Goal: Task Accomplishment & Management: Use online tool/utility

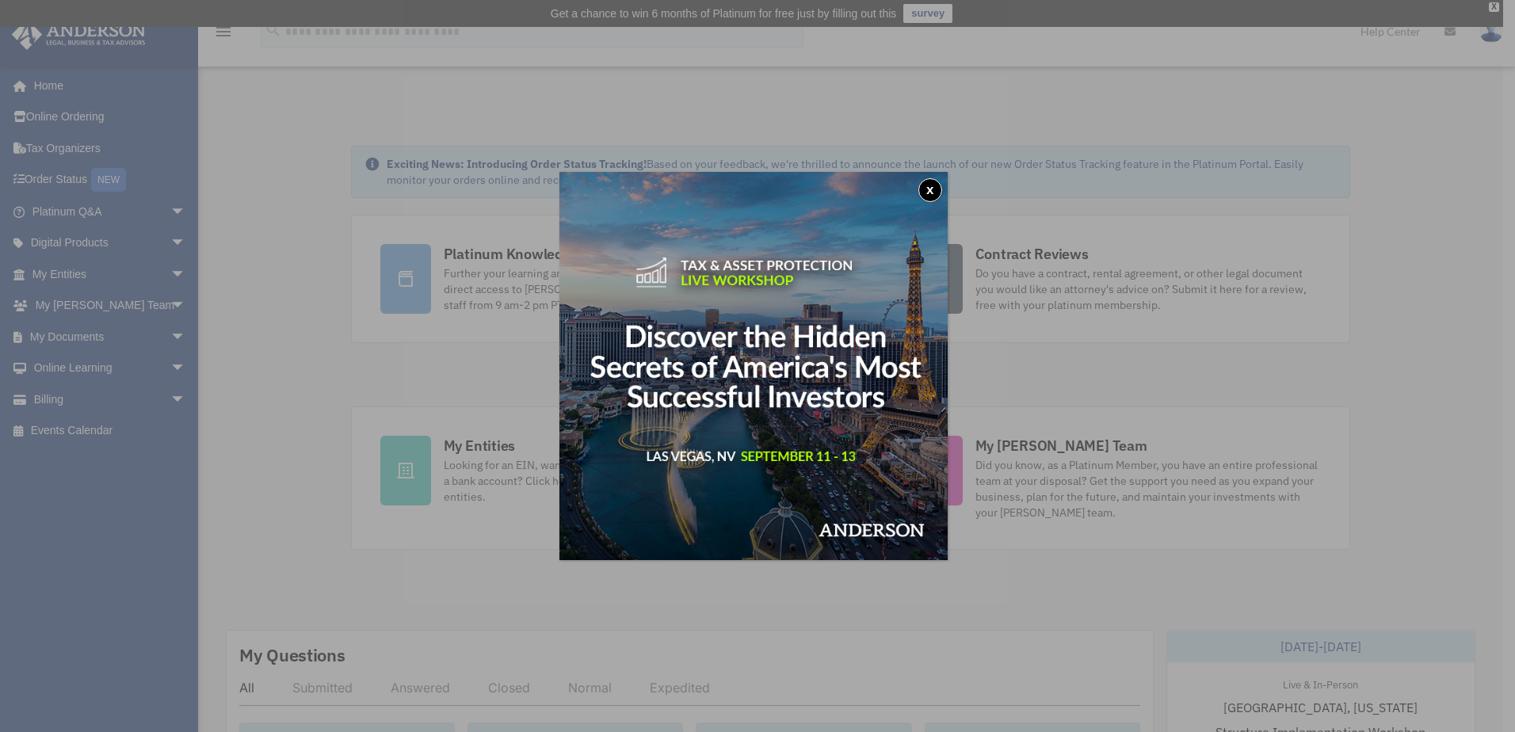
click at [938, 192] on button "x" at bounding box center [930, 190] width 24 height 24
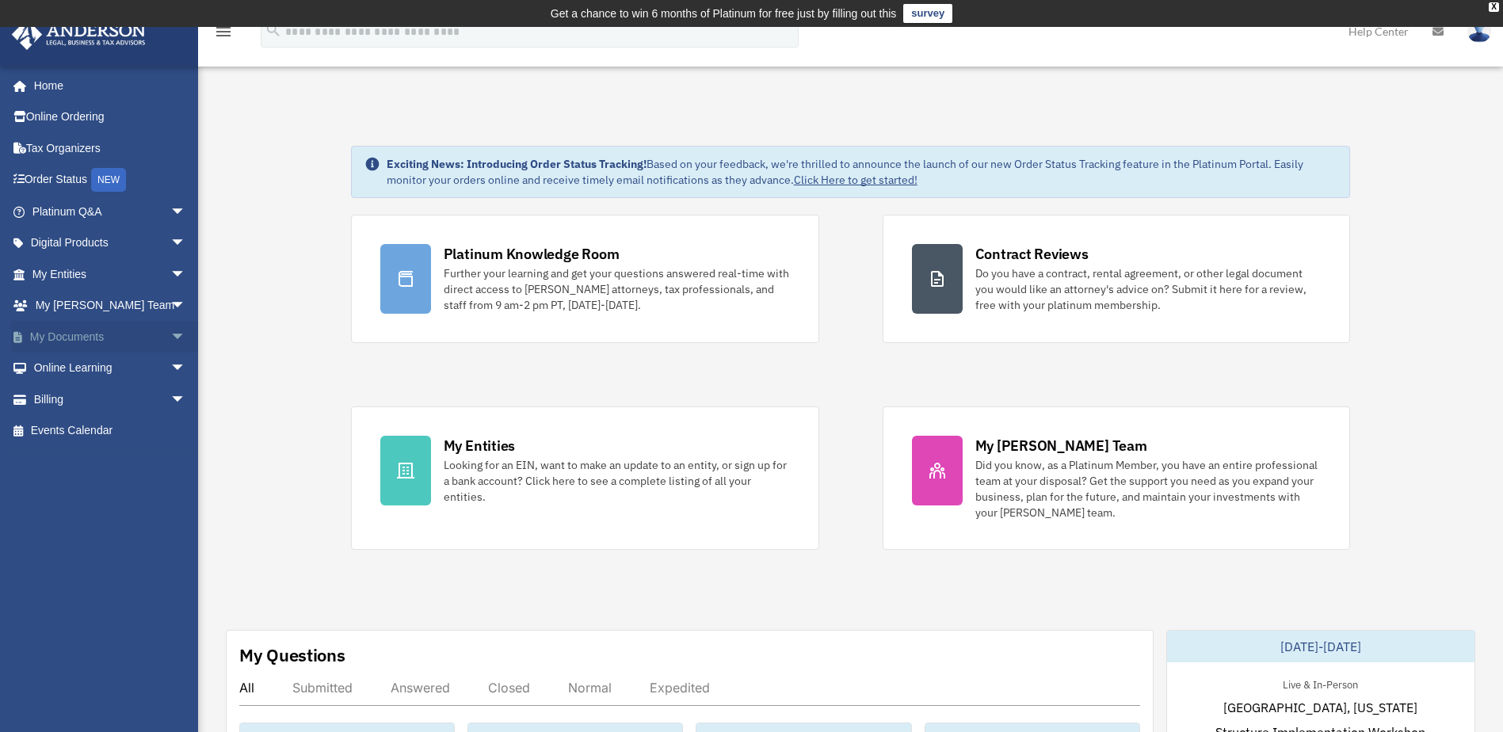
click at [74, 332] on link "My Documents arrow_drop_down" at bounding box center [110, 337] width 199 height 32
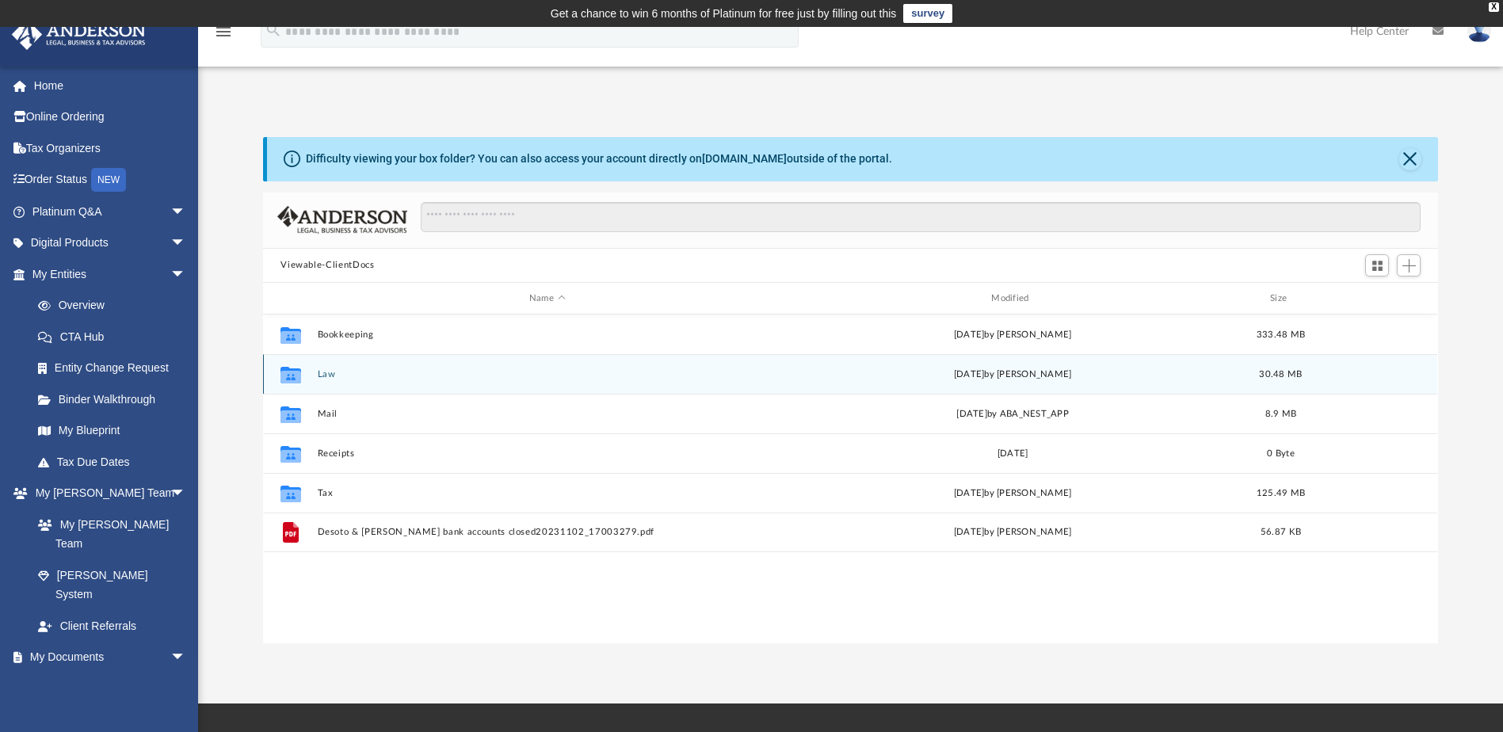
scroll to position [13, 13]
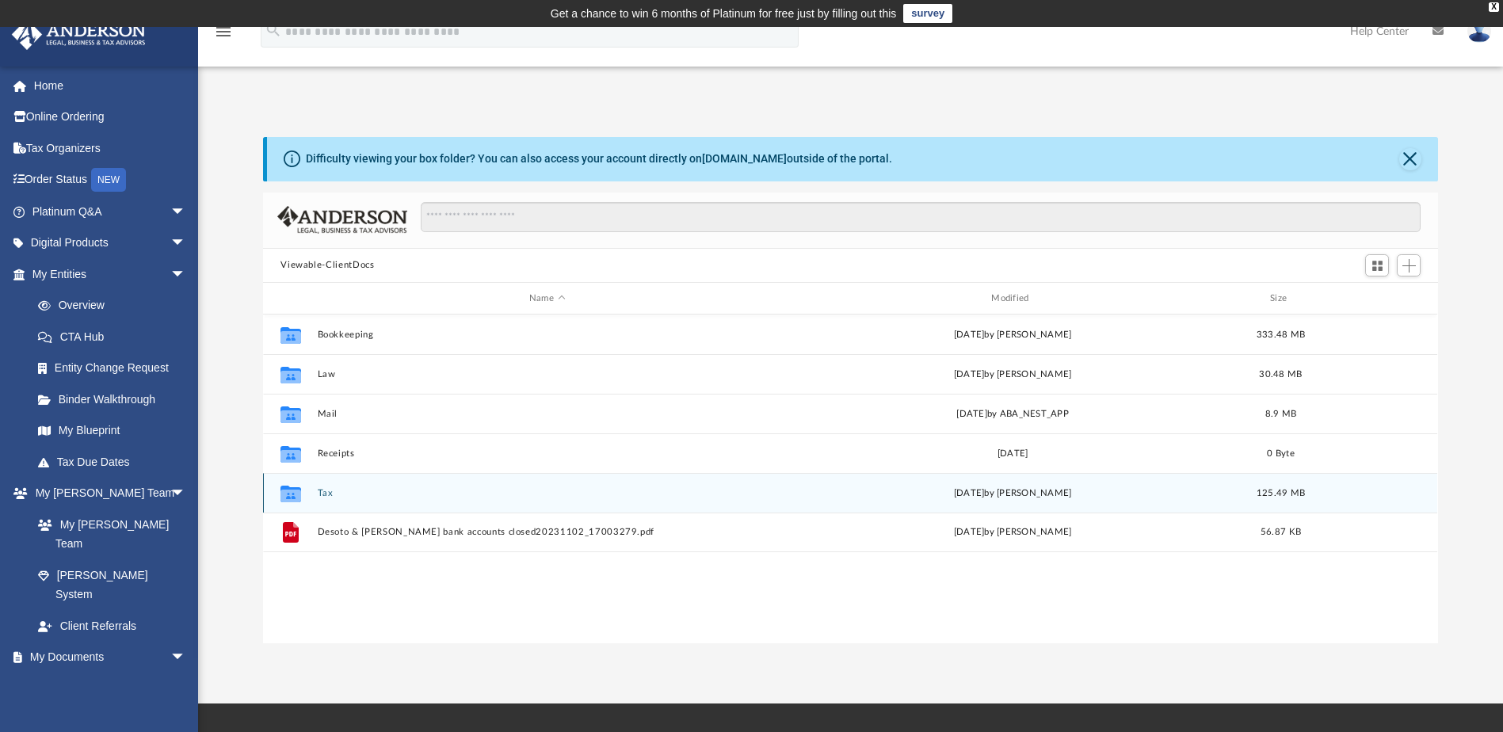
click at [368, 486] on div "Collaborated Folder Tax Tue Jul 22 2025 by Alex Price 125.49 MB" at bounding box center [850, 493] width 1174 height 40
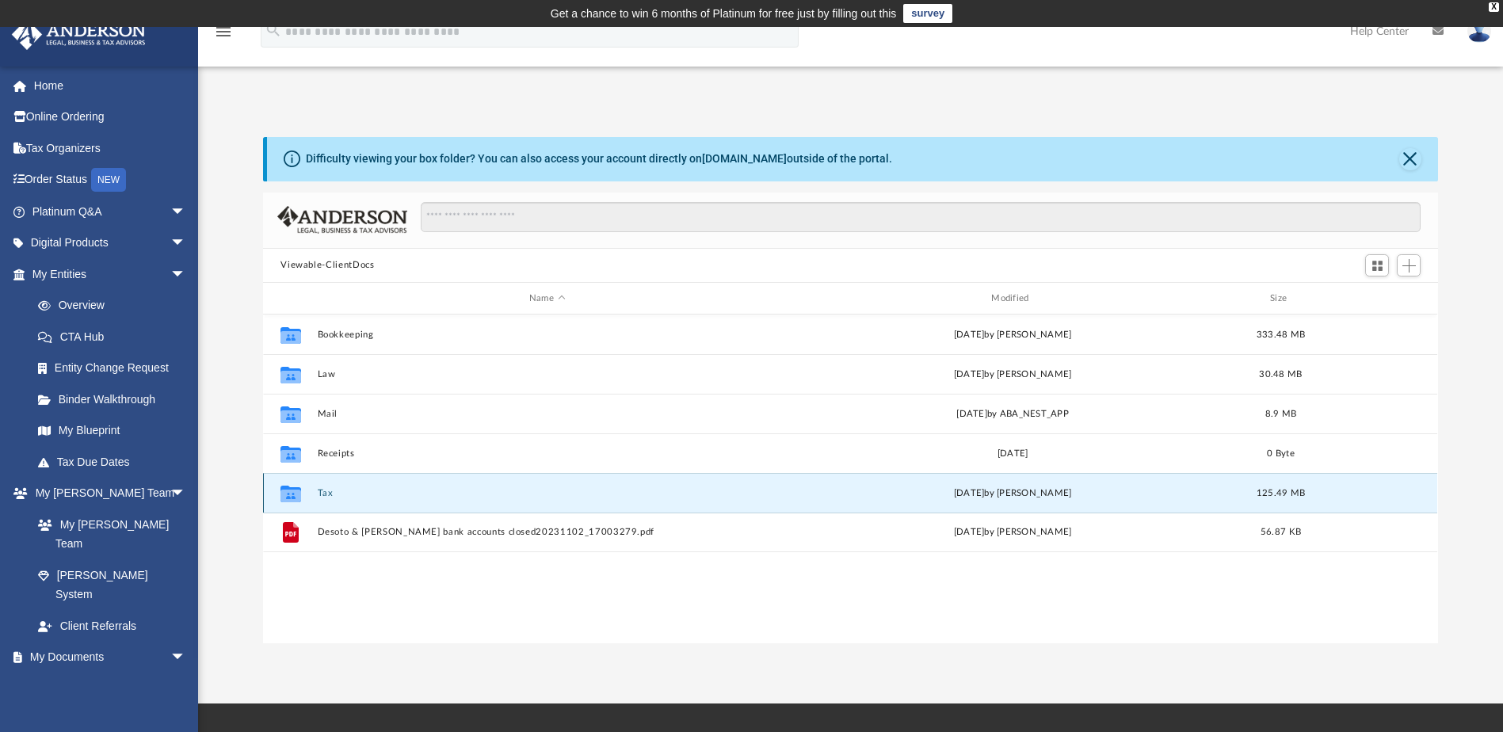
click at [367, 498] on button "Tax" at bounding box center [547, 493] width 459 height 10
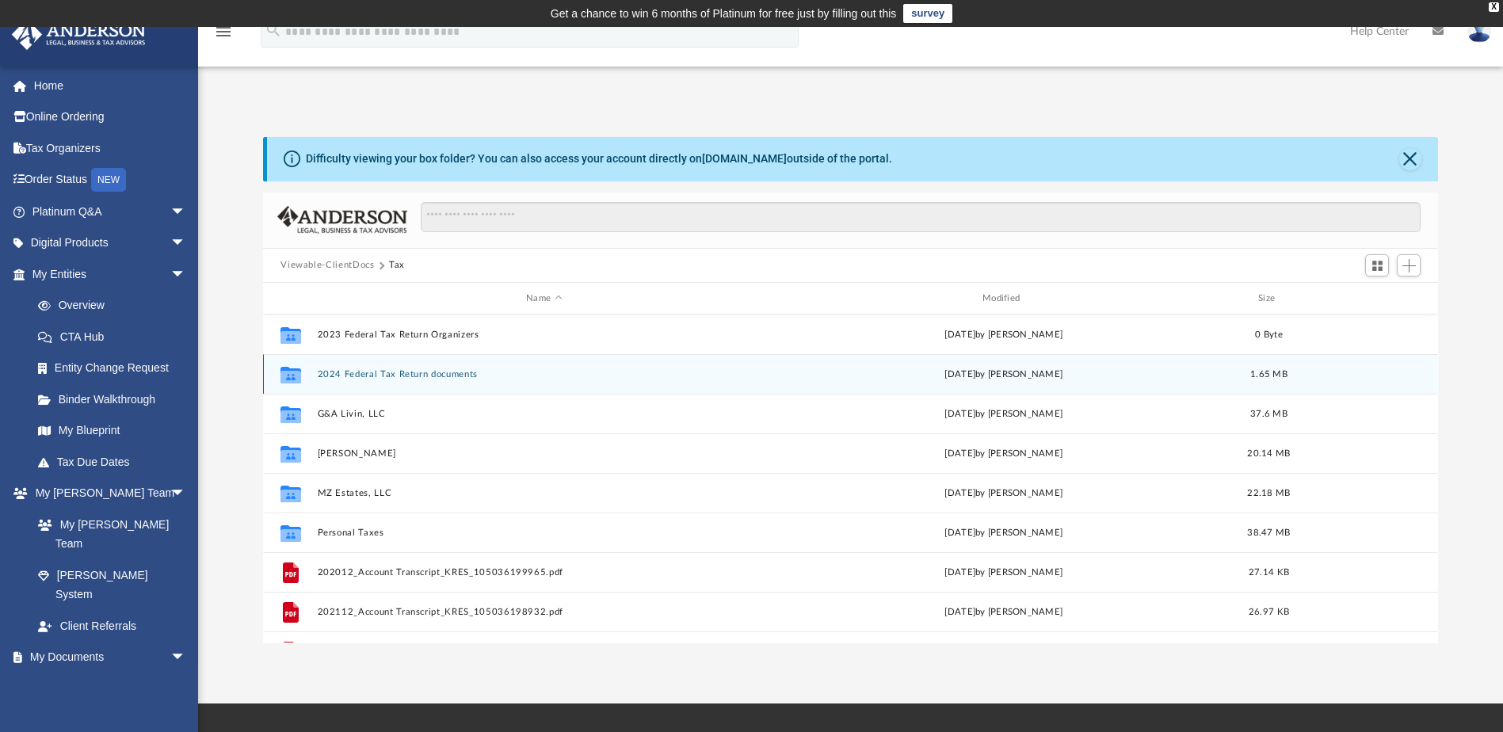
click at [326, 374] on button "2024 Federal Tax Return documents" at bounding box center [544, 374] width 453 height 10
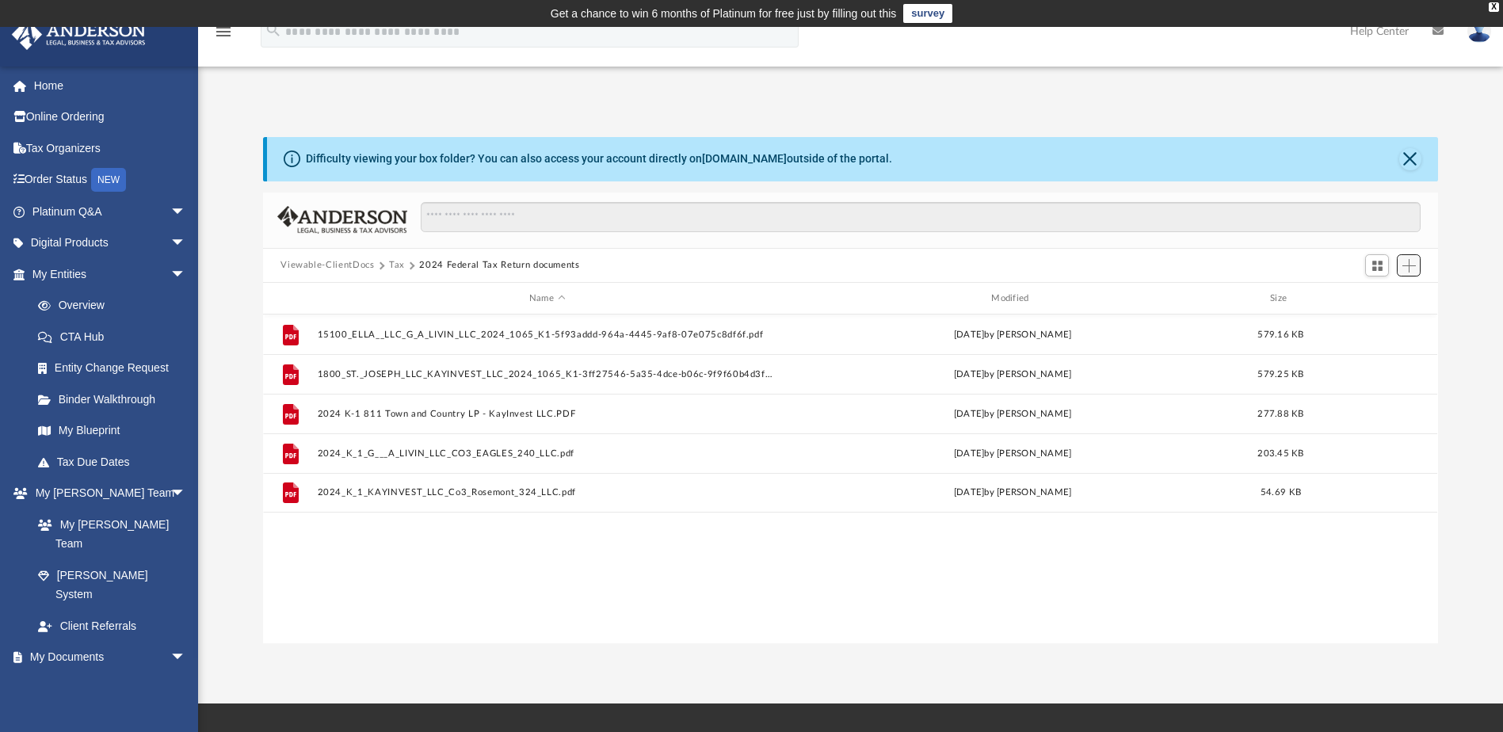
click at [1405, 261] on span "Add" at bounding box center [1408, 265] width 13 height 13
click at [1371, 296] on li "Upload" at bounding box center [1386, 297] width 51 height 17
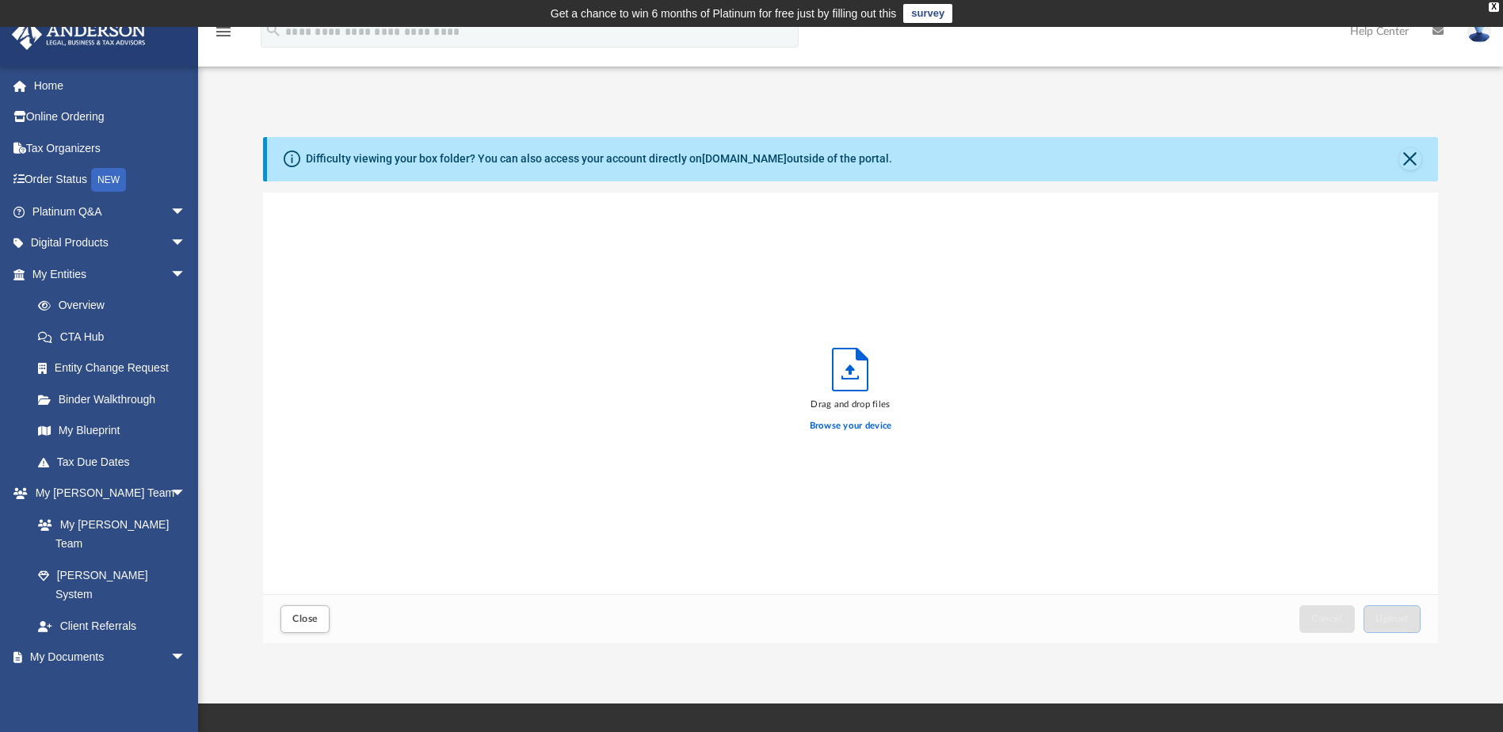
scroll to position [390, 1163]
click at [852, 422] on label "Browse your device" at bounding box center [851, 426] width 82 height 14
click at [0, 0] on input "Browse your device" at bounding box center [0, 0] width 0 height 0
click at [1388, 620] on span "Upload" at bounding box center [1391, 619] width 33 height 10
click at [293, 615] on span "Close" at bounding box center [304, 619] width 25 height 10
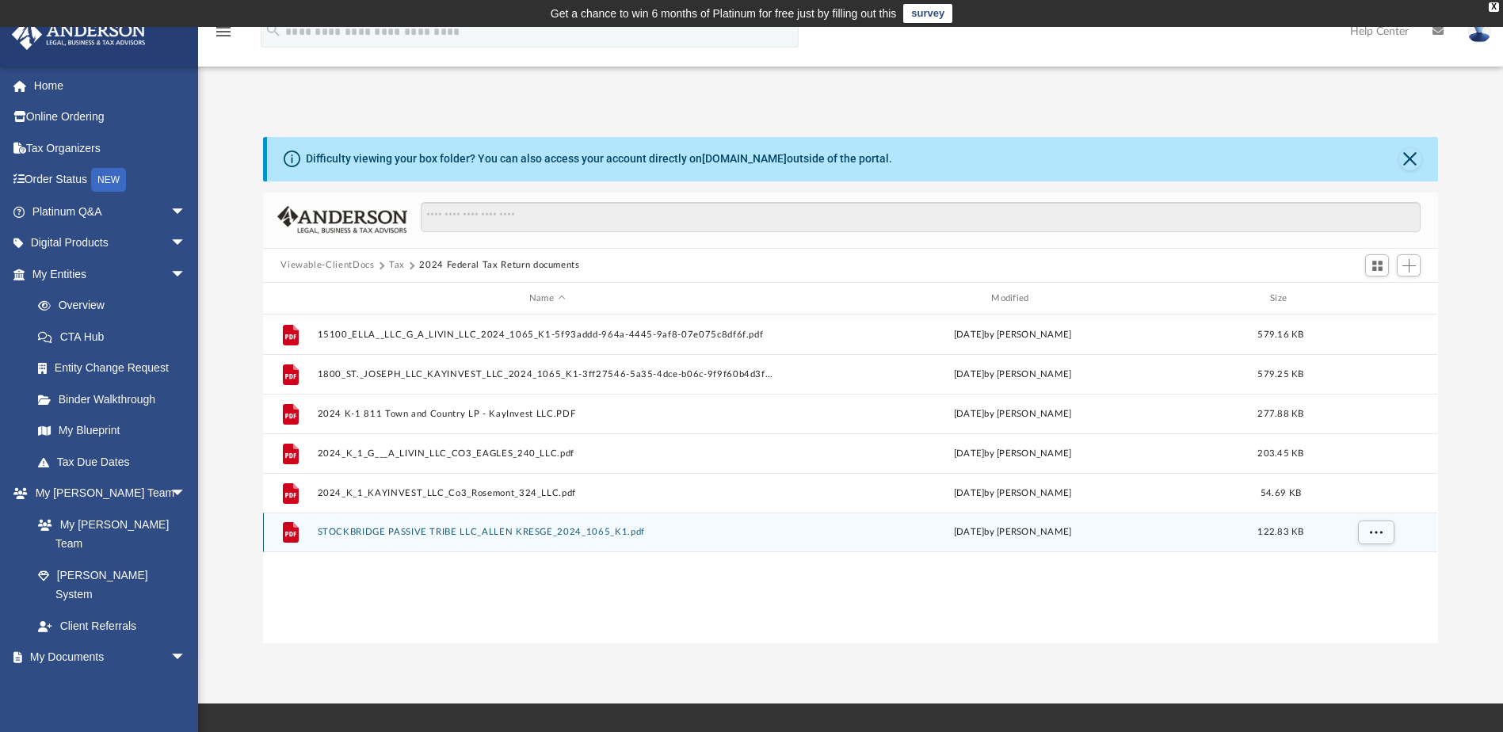
click at [364, 534] on button "STOCKBRIDGE PASSIVE TRIBE LLC_ALLEN KRESGE_2024_1065_K1.pdf" at bounding box center [547, 533] width 459 height 10
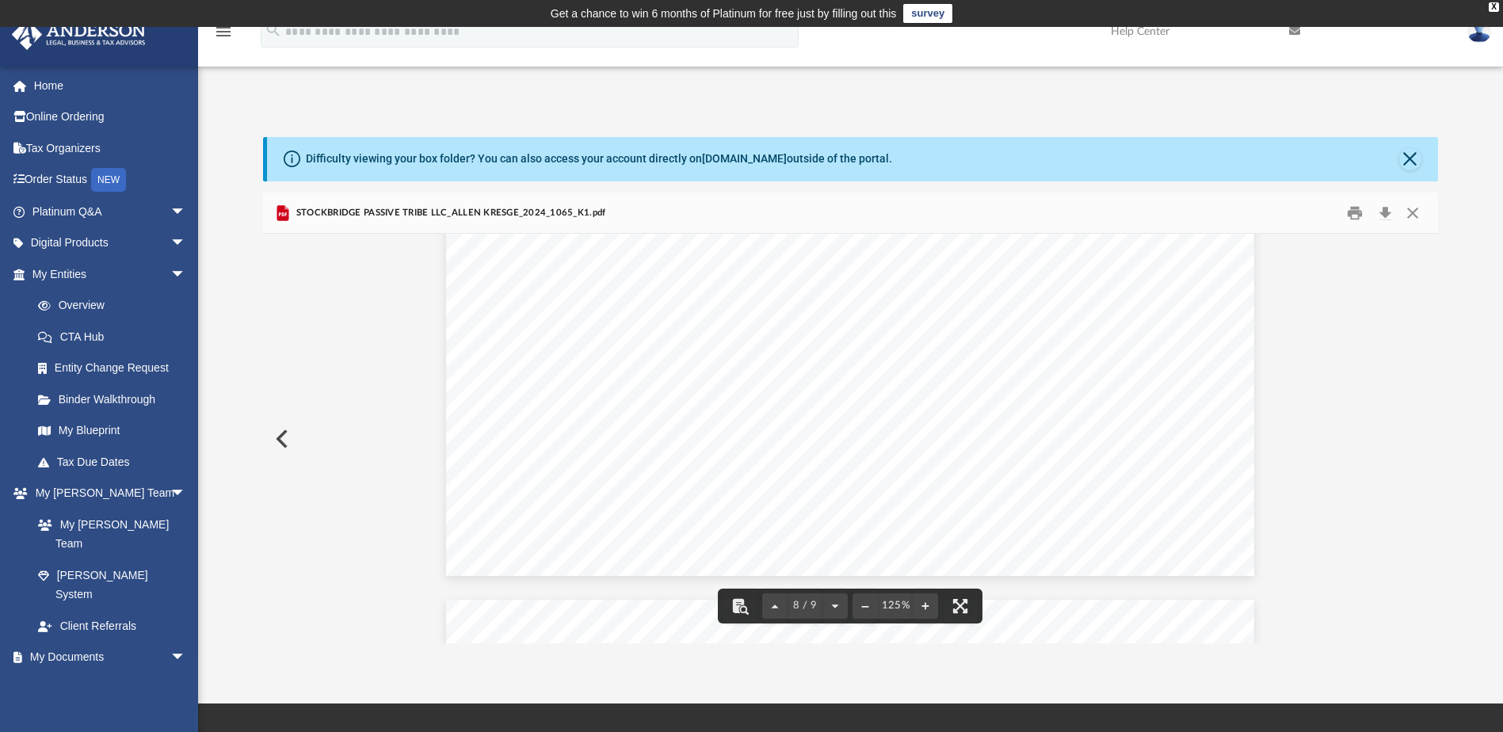
scroll to position [6893, 0]
click at [1413, 159] on button "Close" at bounding box center [1410, 159] width 22 height 22
